Goal: Task Accomplishment & Management: Complete application form

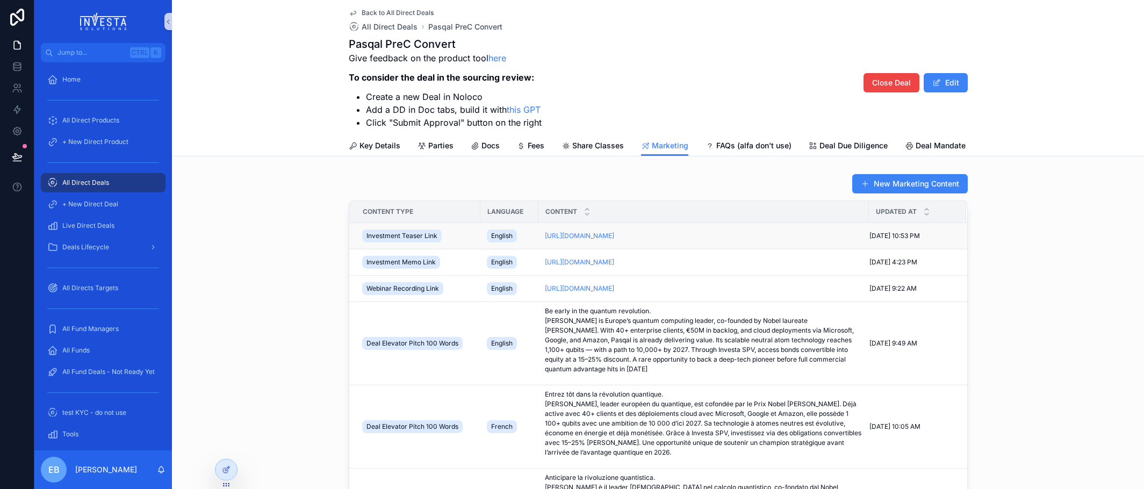
click at [529, 241] on td "English" at bounding box center [510, 236] width 58 height 26
click at [534, 240] on icon "scrollable content" at bounding box center [538, 236] width 9 height 9
click at [534, 267] on icon "scrollable content" at bounding box center [538, 262] width 9 height 9
click at [83, 181] on span "All Direct Deals" at bounding box center [85, 182] width 47 height 9
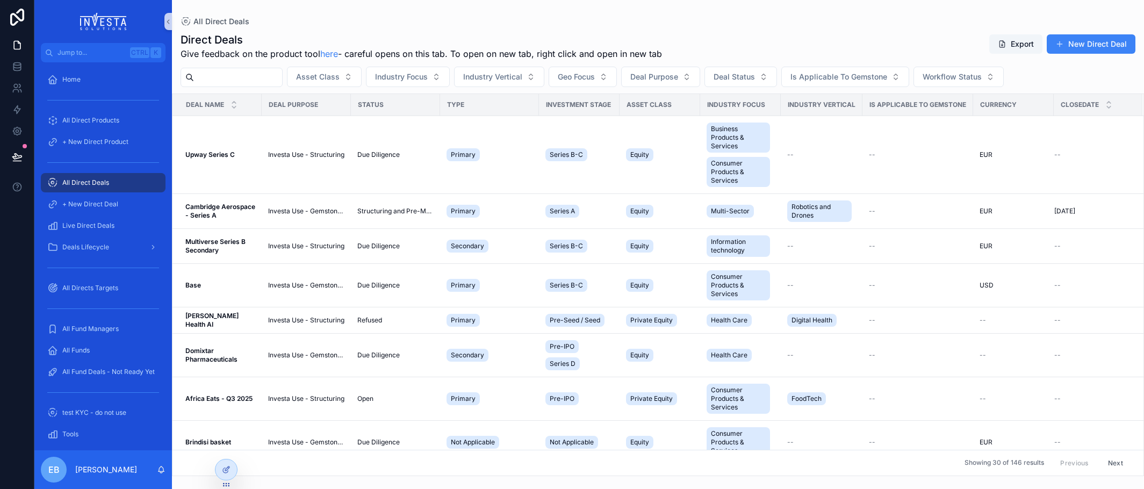
click at [263, 75] on input "scrollable content" at bounding box center [238, 77] width 88 height 15
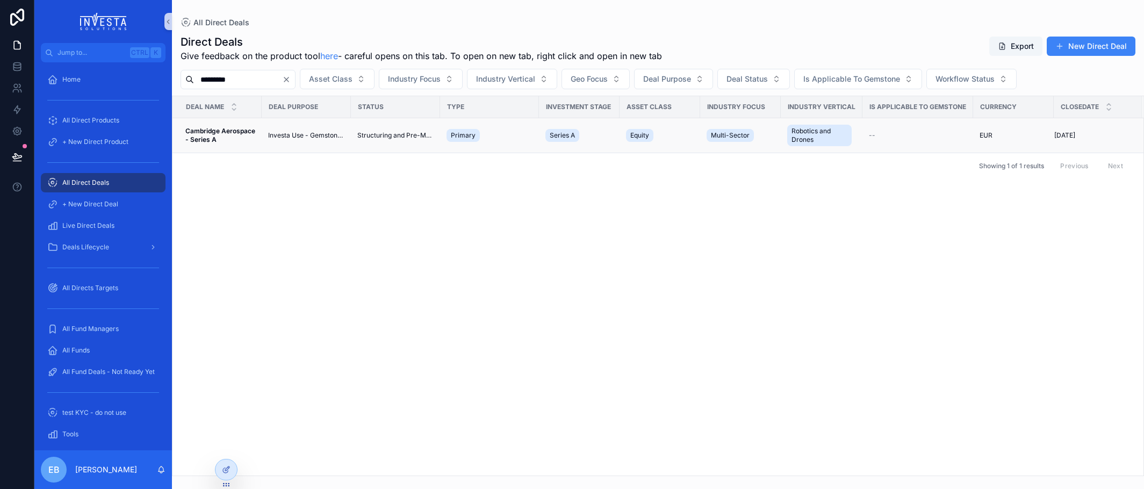
type input "*********"
click at [243, 127] on strong "Cambridge Aerospace - Series A" at bounding box center [220, 135] width 71 height 17
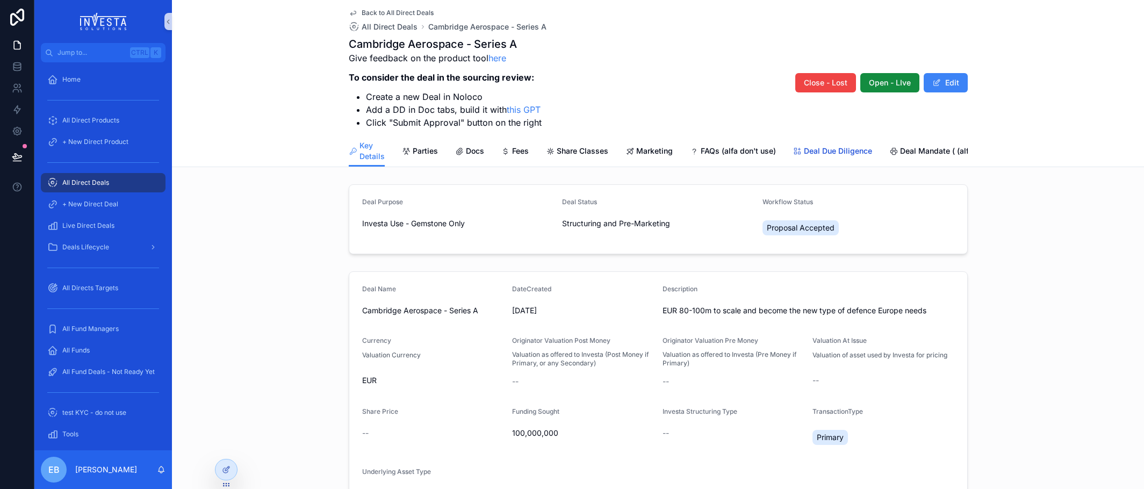
click at [812, 151] on span "Deal Due Diligence" at bounding box center [838, 151] width 68 height 11
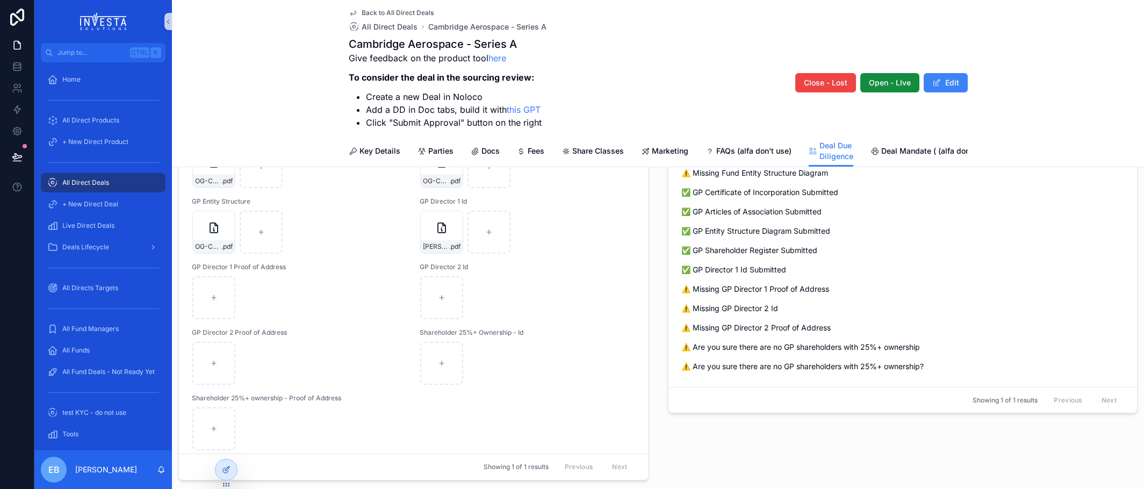
scroll to position [140, 0]
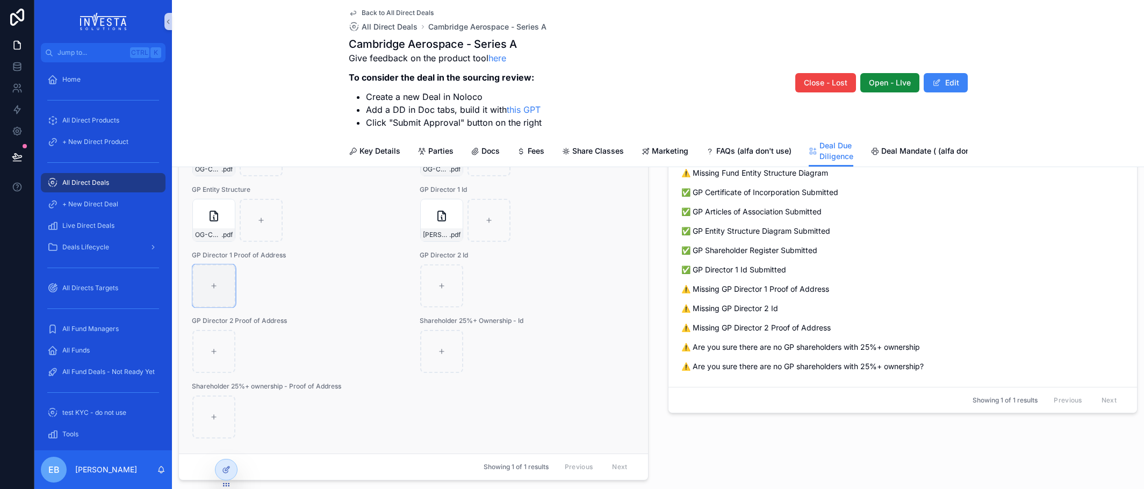
click at [206, 291] on div "scrollable content" at bounding box center [213, 285] width 43 height 43
type input "**********"
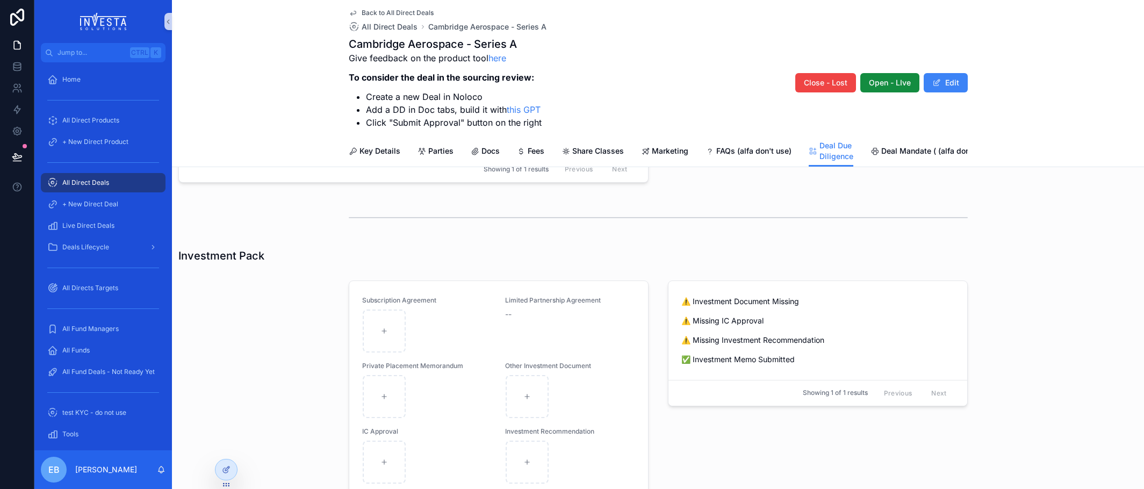
scroll to position [860, 0]
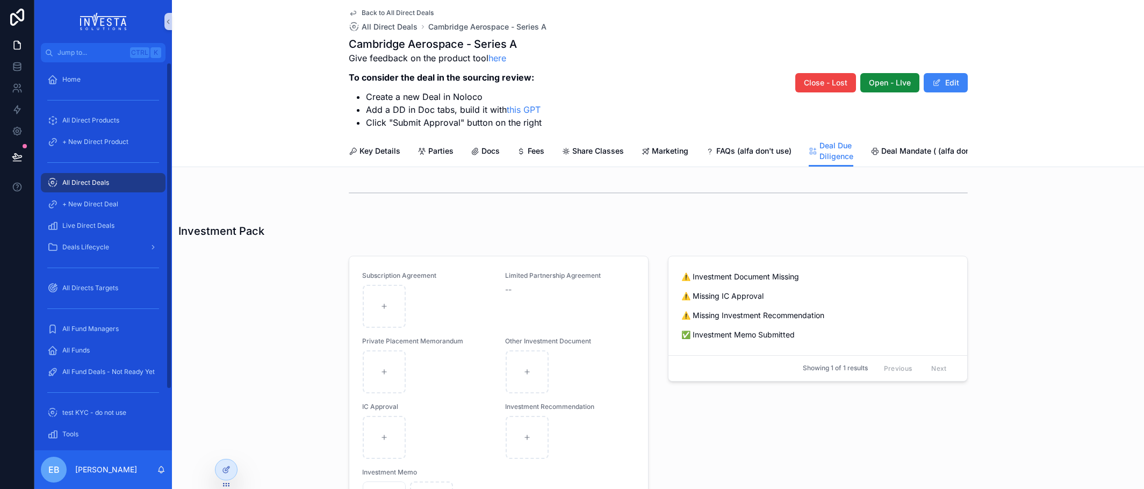
click at [95, 179] on div "All Direct Deals" at bounding box center [103, 182] width 112 height 17
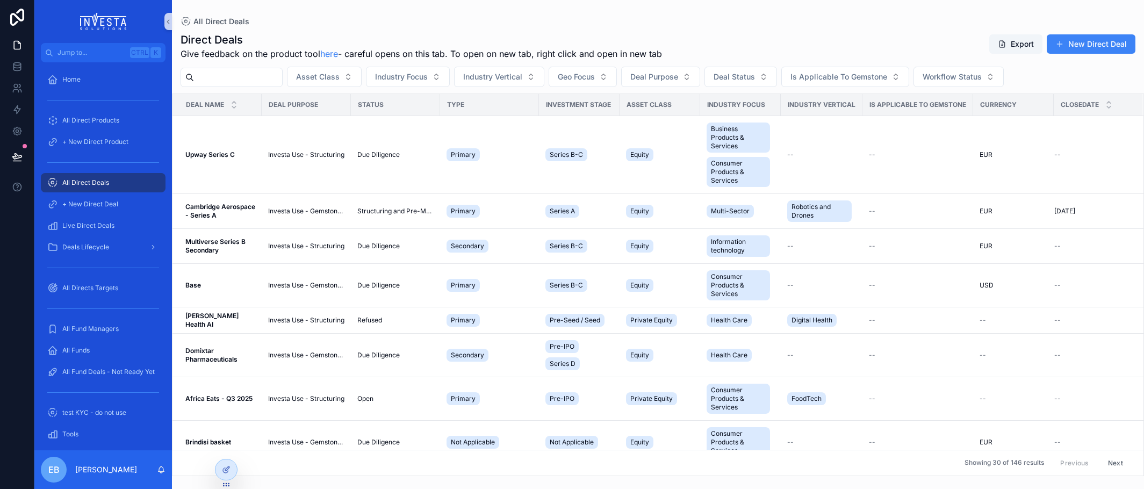
click at [263, 83] on input "scrollable content" at bounding box center [238, 77] width 88 height 15
type input "*******"
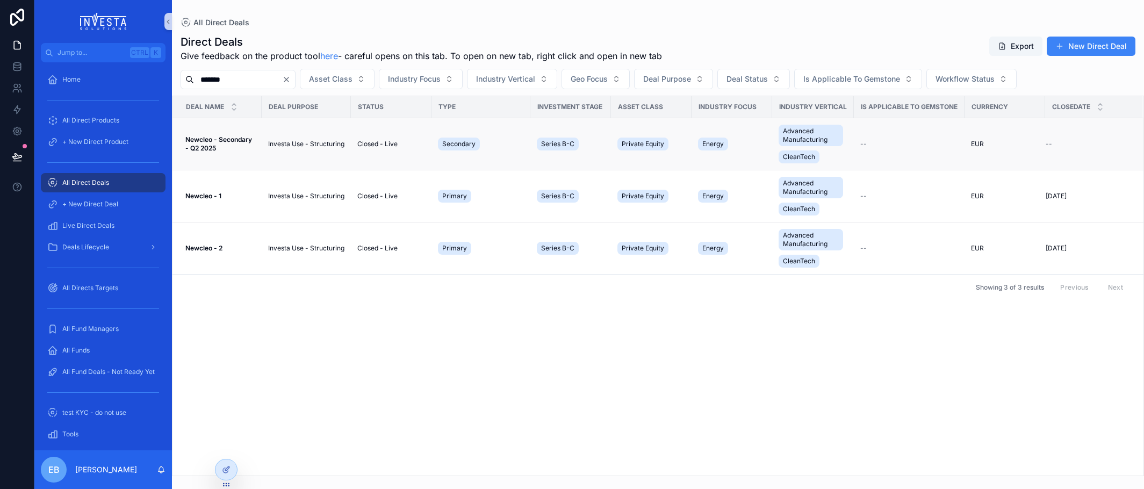
click at [243, 145] on span "Newcleo - Secondary - Q2 2025" at bounding box center [220, 143] width 70 height 17
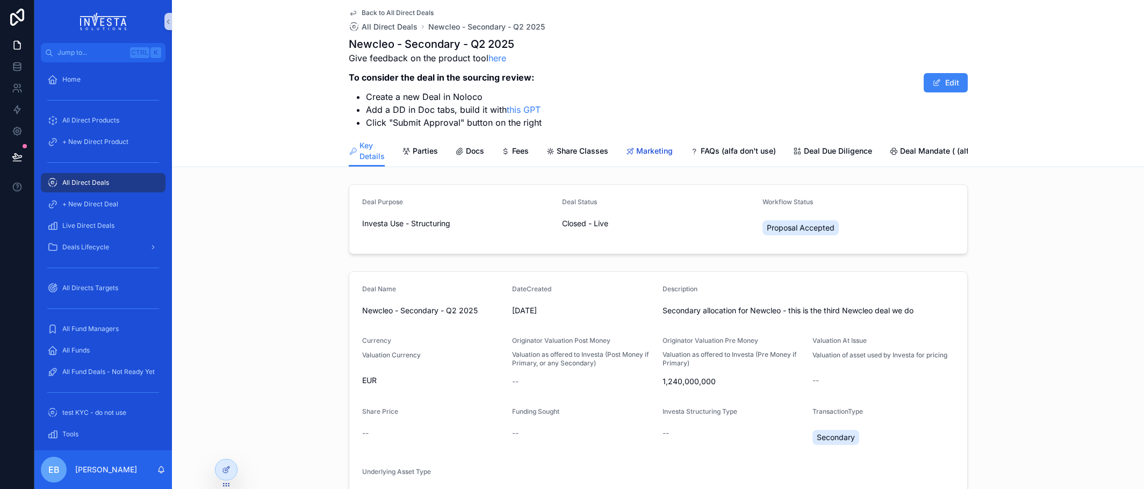
click at [650, 156] on span "Marketing" at bounding box center [654, 151] width 37 height 11
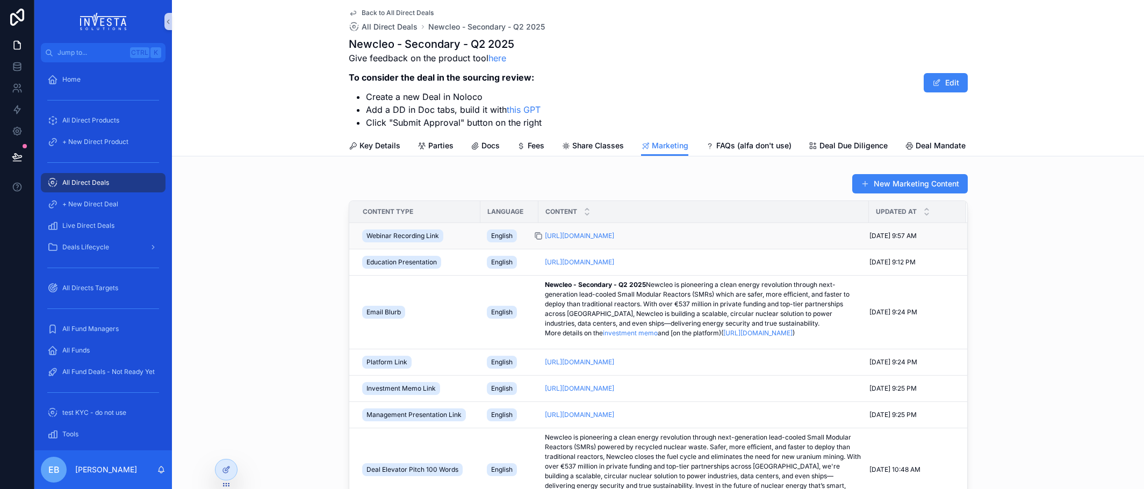
click at [535, 240] on icon "scrollable content" at bounding box center [538, 236] width 9 height 9
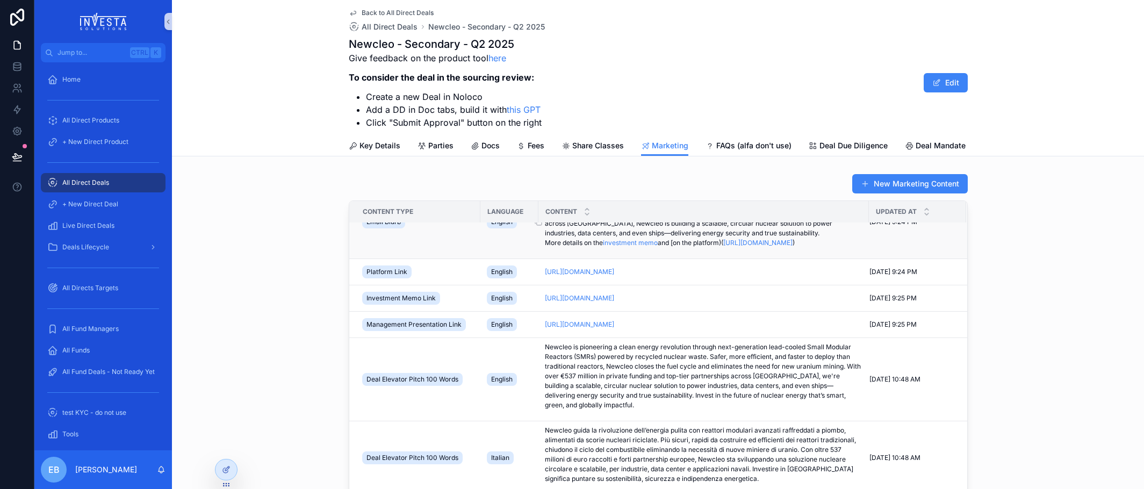
scroll to position [108, 0]
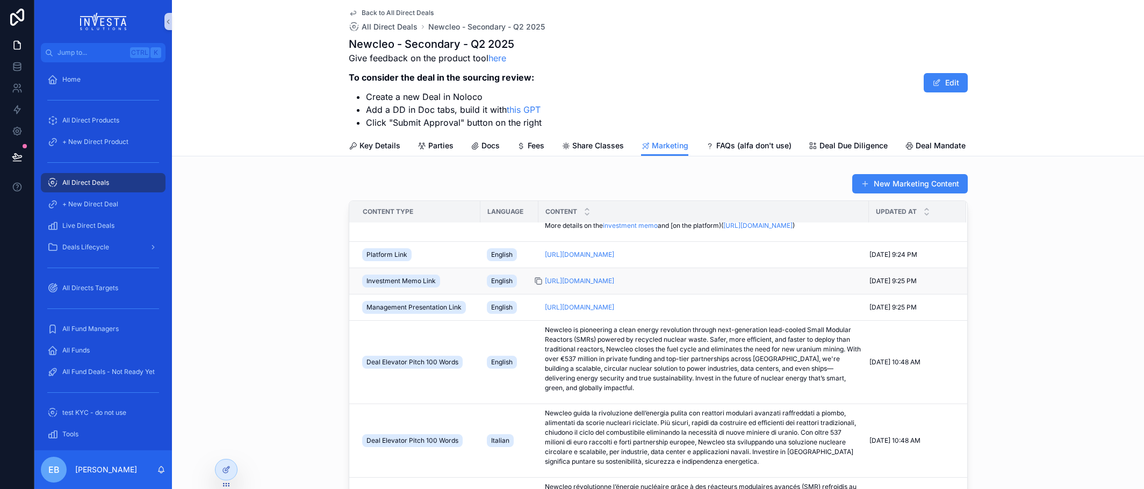
click at [536, 284] on icon "scrollable content" at bounding box center [538, 282] width 5 height 5
click at [539, 295] on td "[URL][DOMAIN_NAME] [URL][DOMAIN_NAME]" at bounding box center [704, 281] width 331 height 26
click at [534, 285] on icon "scrollable content" at bounding box center [538, 281] width 9 height 9
click at [84, 178] on div "All Direct Deals" at bounding box center [103, 182] width 112 height 17
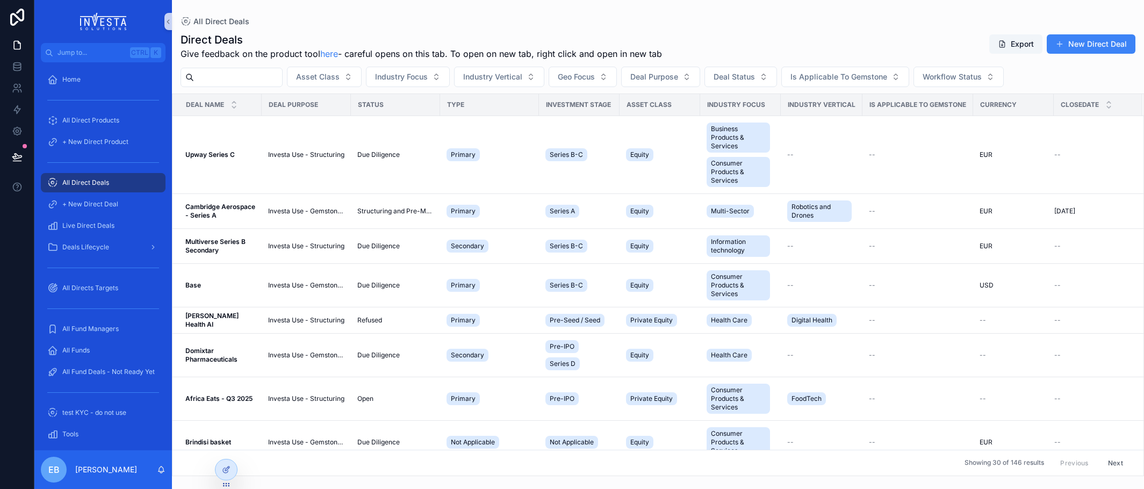
click at [216, 80] on input "scrollable content" at bounding box center [238, 77] width 88 height 15
type input "**********"
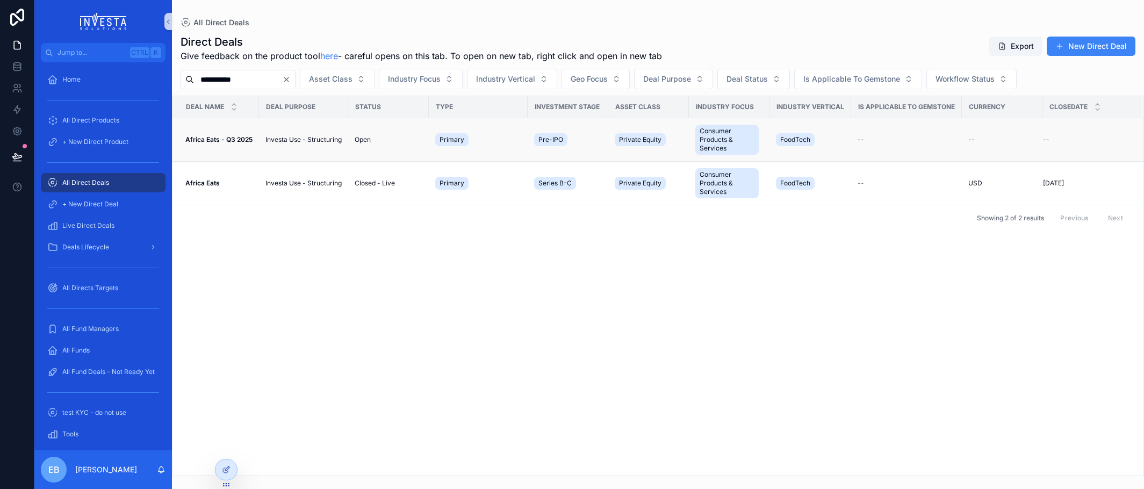
click at [217, 137] on strong "Africa Eats - Q3 2025" at bounding box center [218, 139] width 67 height 8
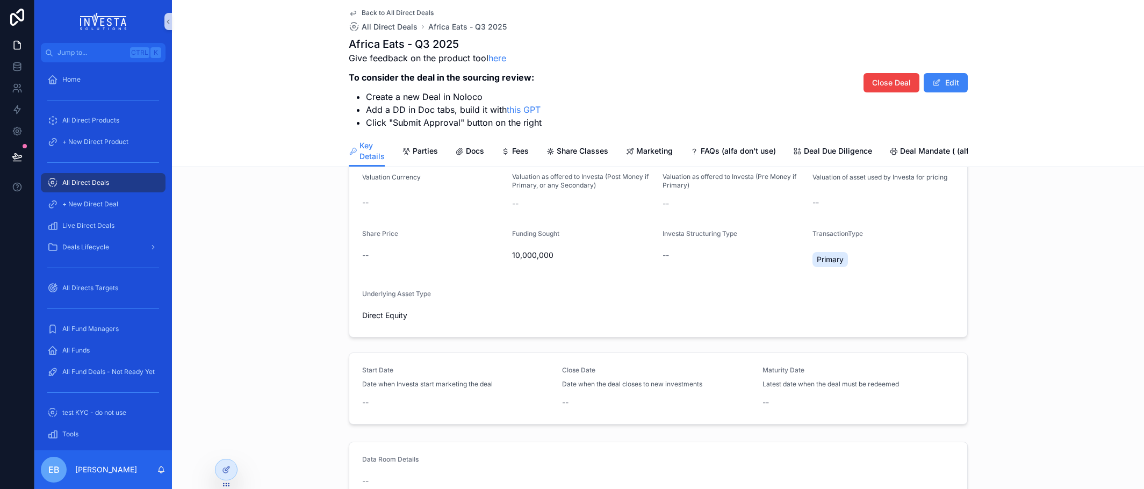
scroll to position [166, 0]
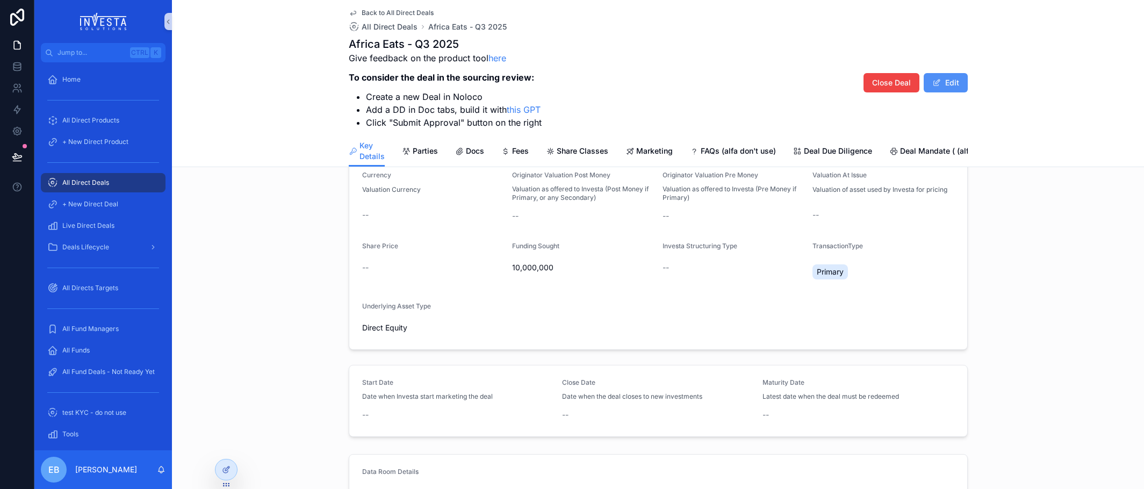
click at [946, 83] on button "Edit" at bounding box center [946, 82] width 44 height 19
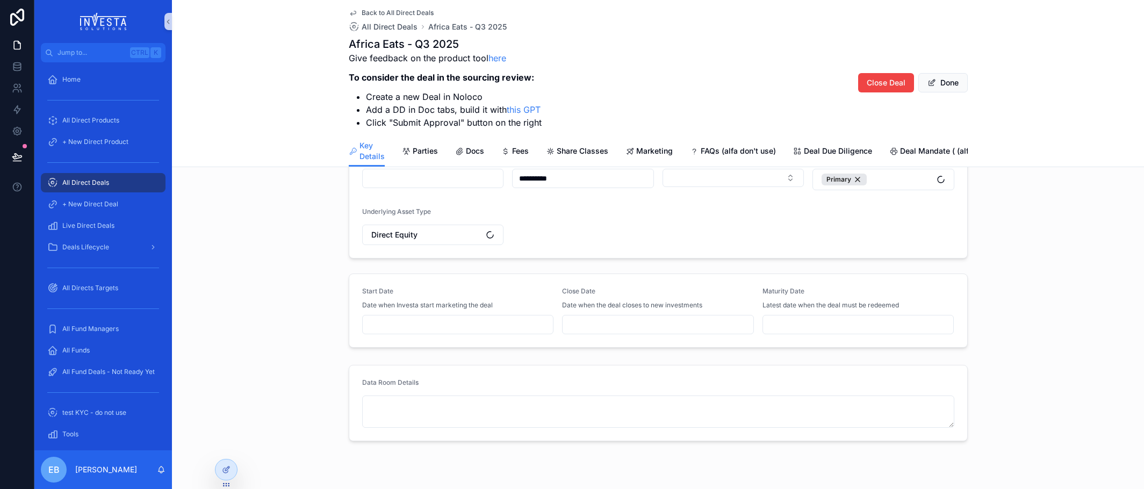
scroll to position [327, 0]
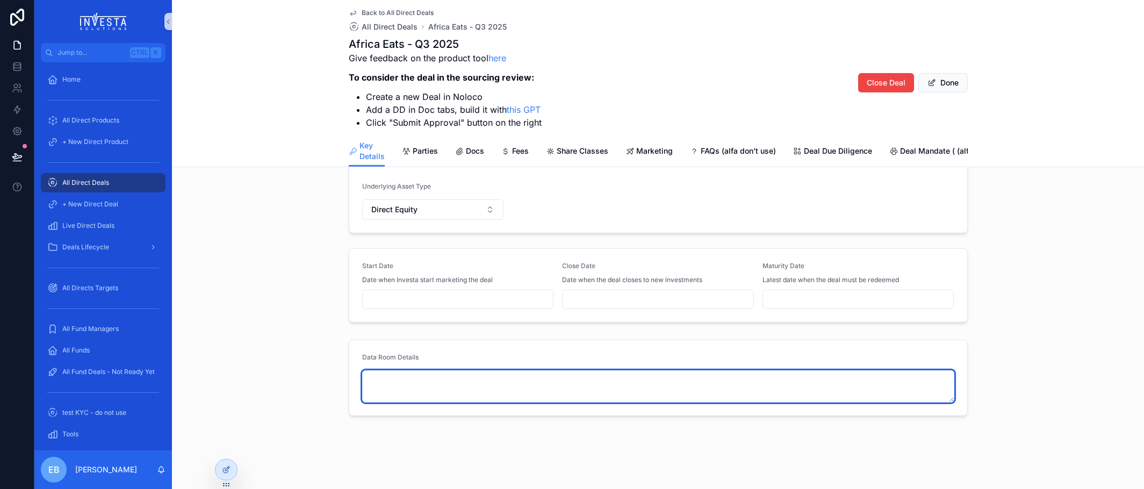
click at [421, 379] on textarea "scrollable content" at bounding box center [658, 386] width 592 height 32
paste textarea "**********"
type textarea "**********"
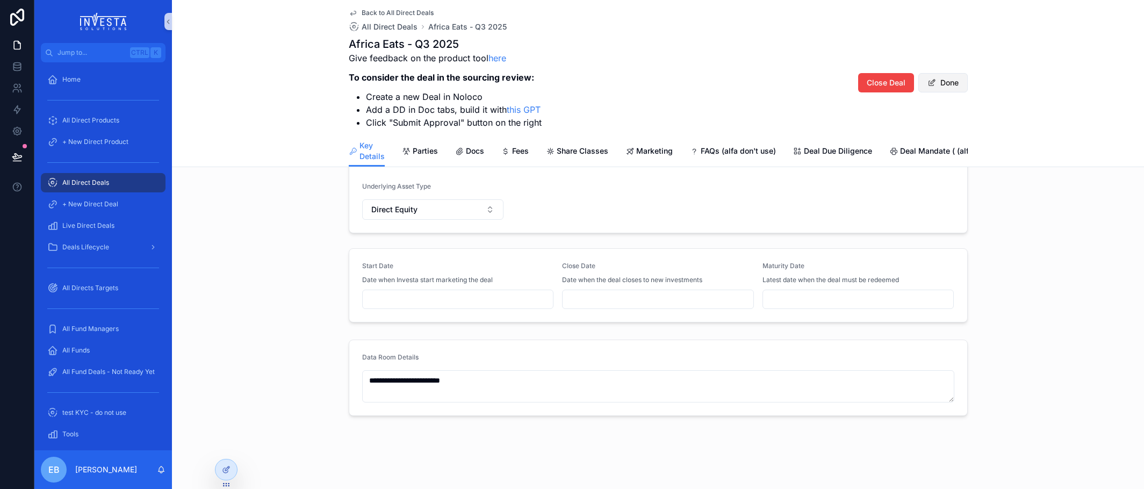
click at [942, 84] on button "Done" at bounding box center [943, 82] width 49 height 19
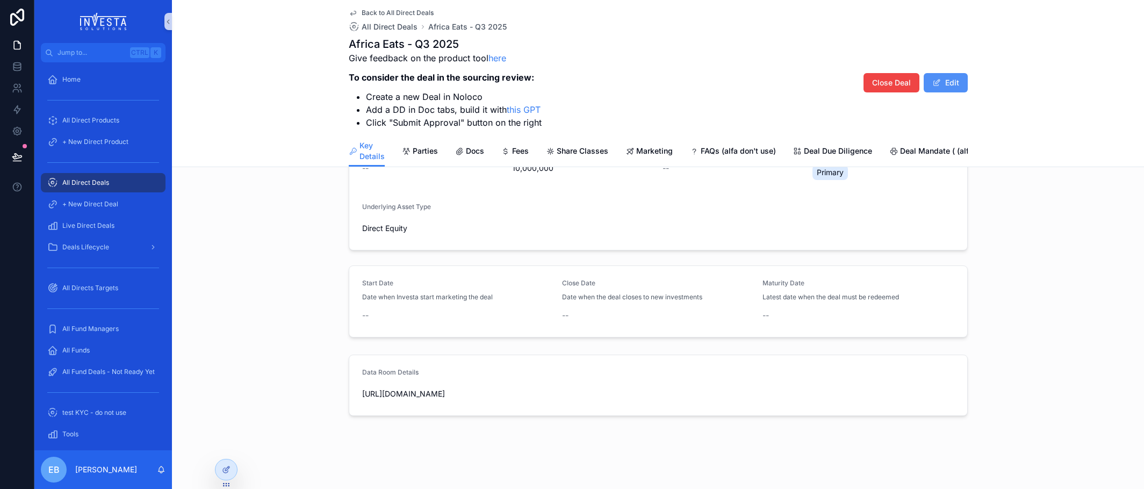
scroll to position [273, 0]
click at [805, 152] on span "Deal Due Diligence" at bounding box center [838, 151] width 68 height 11
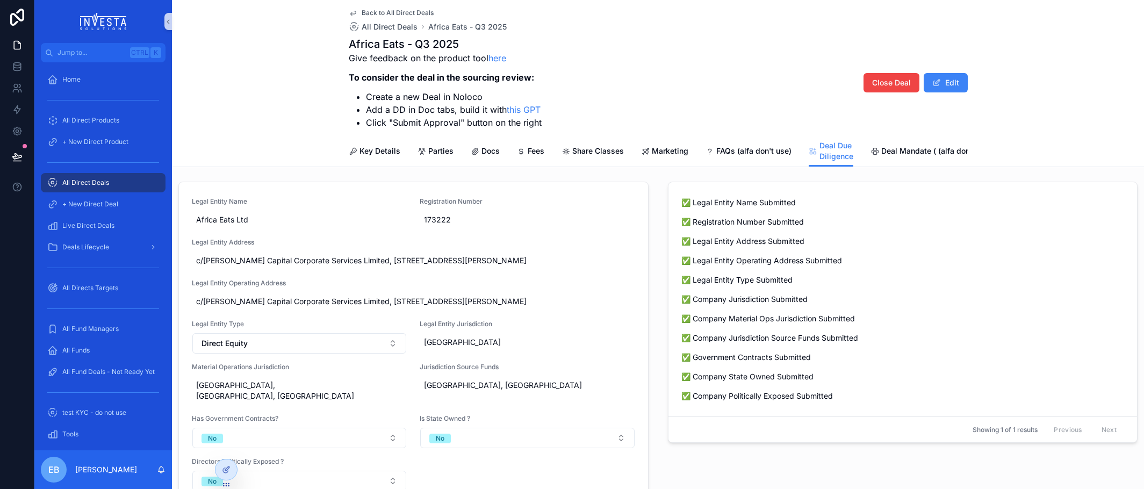
scroll to position [54, 0]
